Goal: Obtain resource: Download file/media

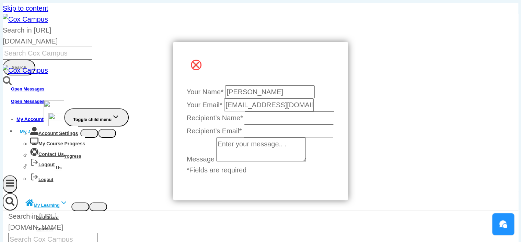
drag, startPoint x: 320, startPoint y: 93, endPoint x: 382, endPoint y: 67, distance: 67.1
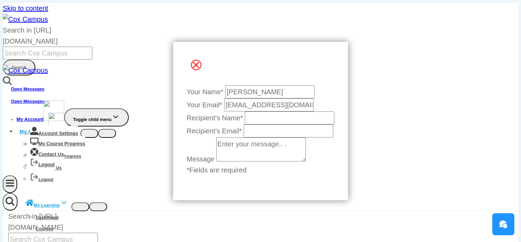
scroll to position [12, 0]
